Goal: Information Seeking & Learning: Learn about a topic

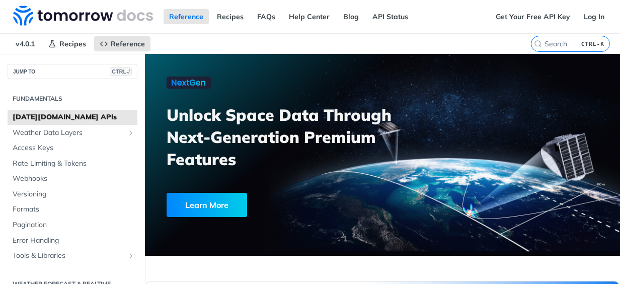
click at [210, 40] on nav "v4.0.1 Recipes Reference" at bounding box center [265, 44] width 531 height 20
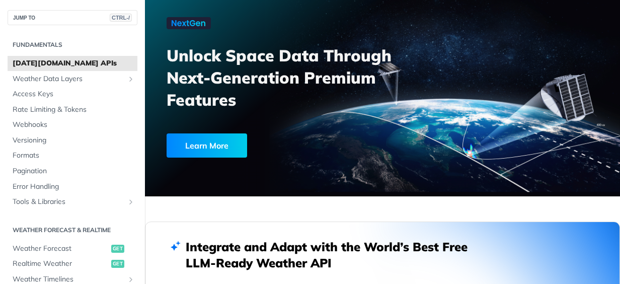
scroll to position [101, 0]
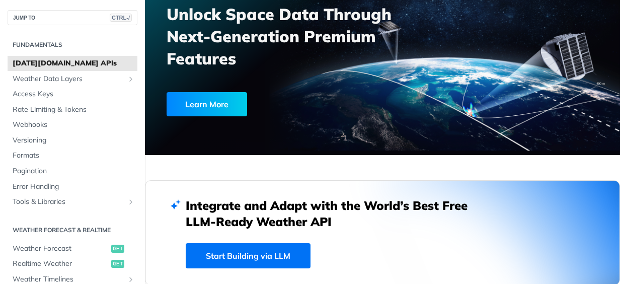
click at [239, 251] on link "Start Building via LLM" at bounding box center [248, 255] width 125 height 25
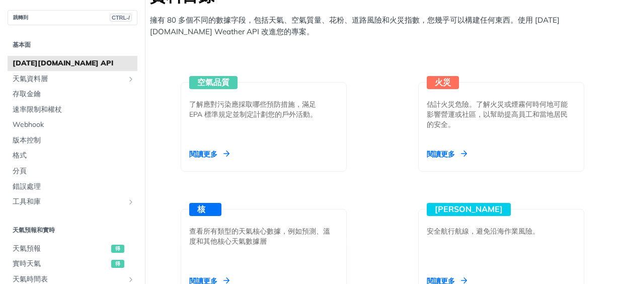
scroll to position [948, 0]
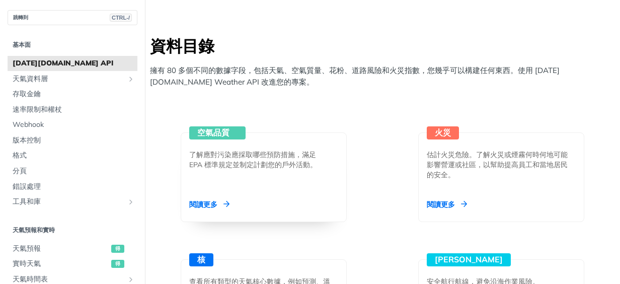
click at [218, 204] on div "閱讀更多" at bounding box center [209, 204] width 40 height 10
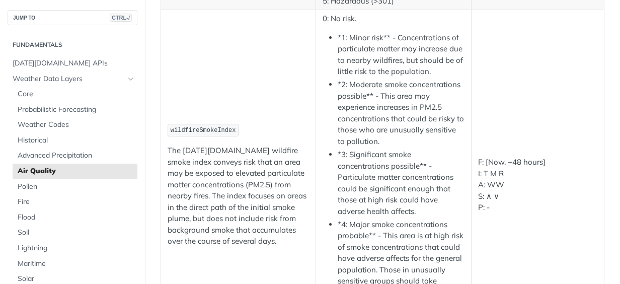
scroll to position [1903, 0]
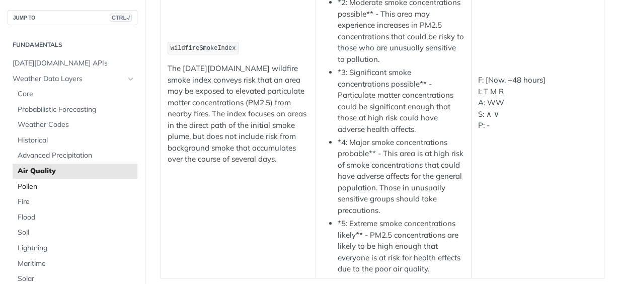
click at [25, 187] on span "Pollen" at bounding box center [76, 187] width 117 height 10
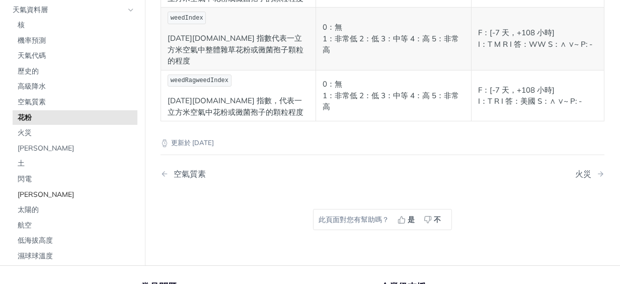
scroll to position [101, 0]
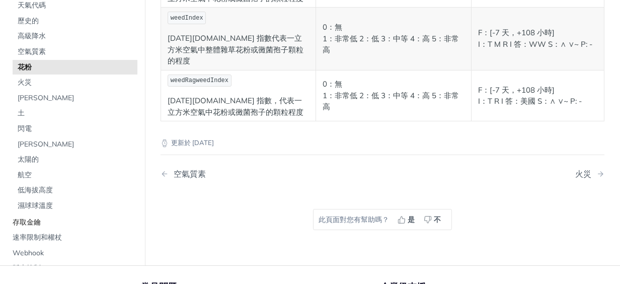
click at [37, 217] on span "存取金鑰" at bounding box center [74, 222] width 122 height 10
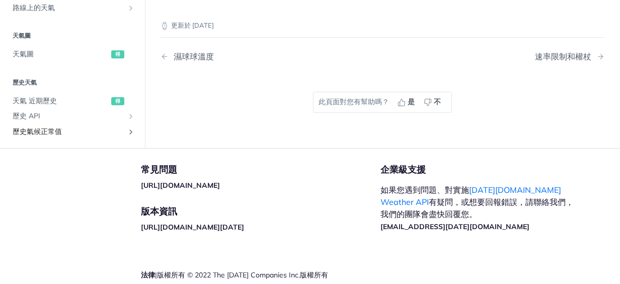
scroll to position [101, 0]
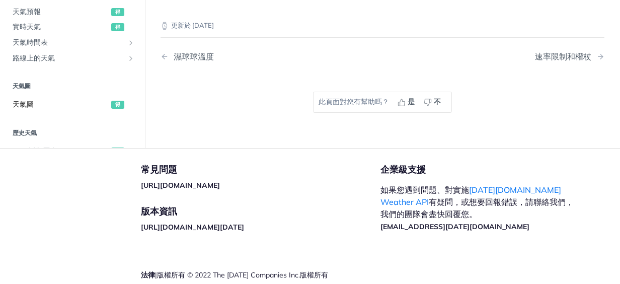
click at [28, 104] on span "天氣圖" at bounding box center [61, 105] width 96 height 10
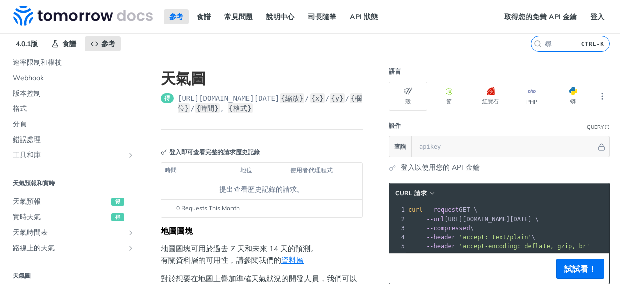
click at [431, 163] on link "登入以使用您的 API 金鑰" at bounding box center [440, 167] width 79 height 11
